Goal: Check status

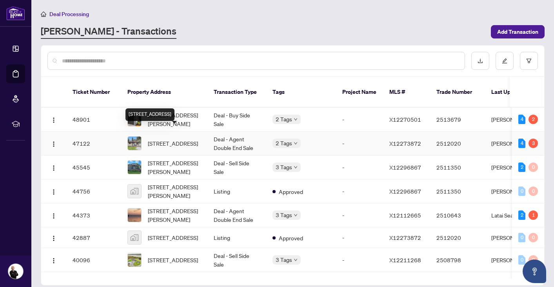
click at [180, 139] on span "[STREET_ADDRESS]" at bounding box center [173, 143] width 50 height 9
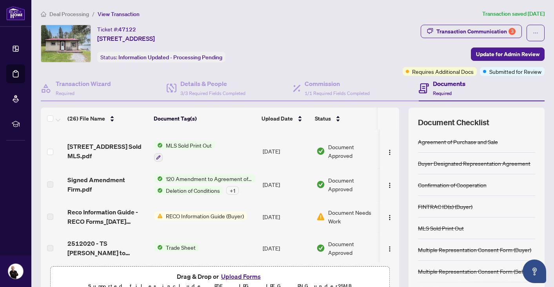
scroll to position [218, 0]
click at [482, 28] on div "Transaction Communication 3" at bounding box center [476, 31] width 79 height 13
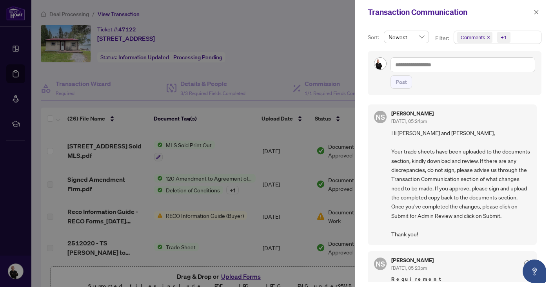
click at [295, 131] on div at bounding box center [277, 143] width 554 height 287
click at [534, 10] on icon "close" at bounding box center [536, 11] width 5 height 5
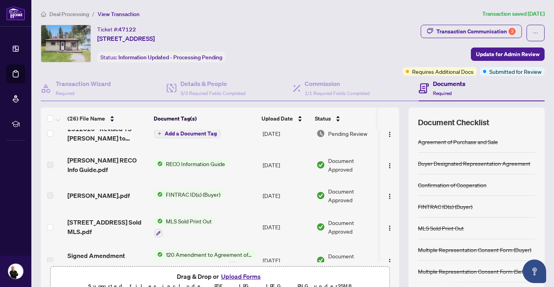
scroll to position [0, 0]
